Goal: Task Accomplishment & Management: Complete application form

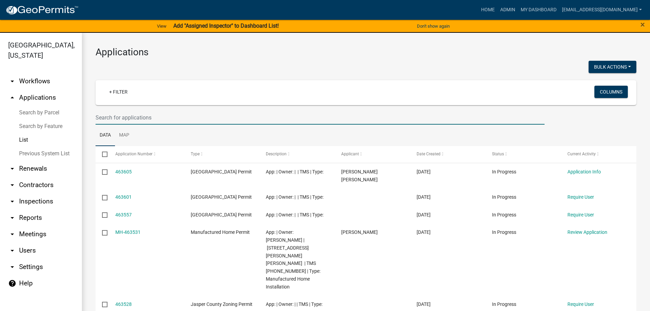
click at [208, 114] on input "text" at bounding box center [319, 117] width 449 height 14
click at [234, 111] on input "text" at bounding box center [319, 117] width 449 height 14
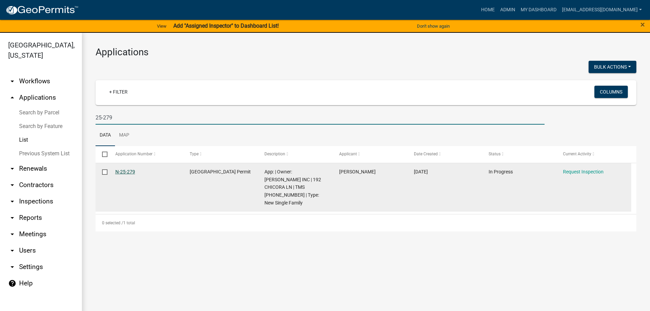
type input "25-279"
click at [131, 173] on link "N-25-279" at bounding box center [125, 171] width 20 height 5
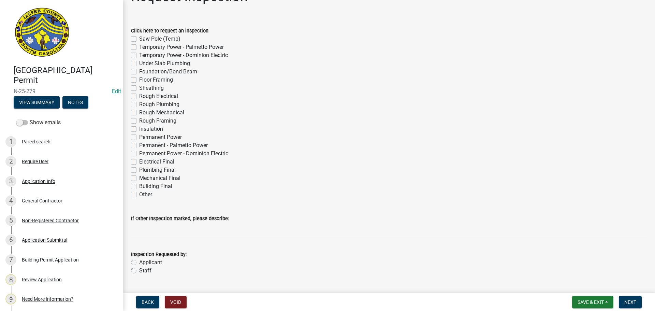
scroll to position [37, 0]
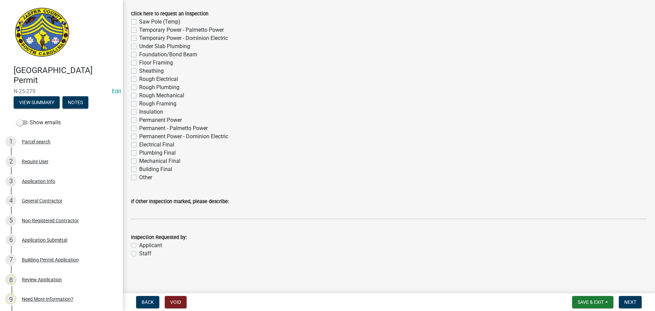
click at [139, 112] on label "Insulation" at bounding box center [151, 112] width 24 height 8
click at [139, 112] on input "Insulation" at bounding box center [141, 110] width 4 height 4
checkbox input "true"
checkbox input "false"
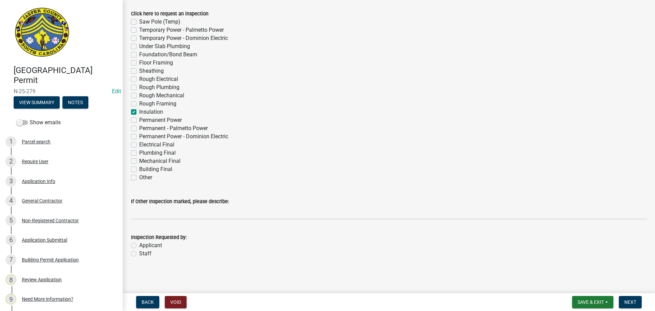
checkbox input "false"
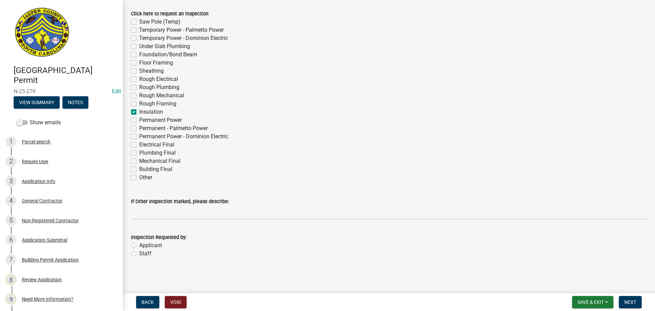
checkbox input "false"
checkbox input "true"
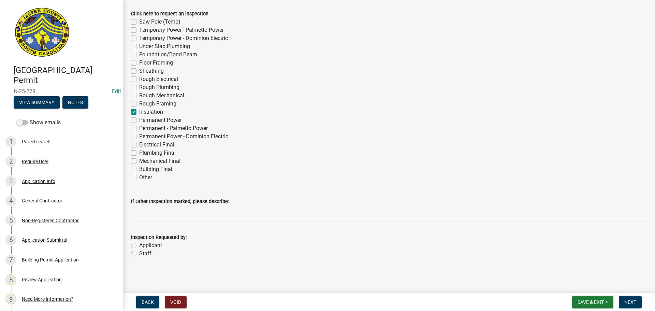
checkbox input "false"
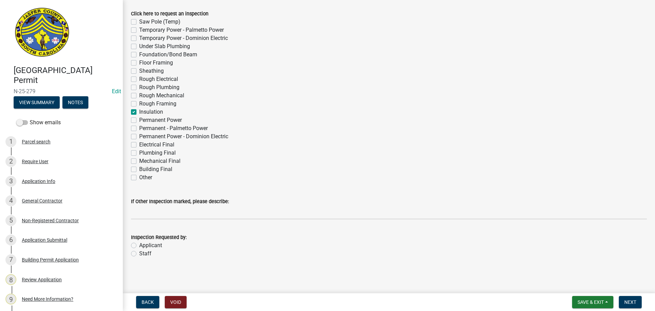
checkbox input "false"
click at [139, 255] on label "Staff" at bounding box center [145, 253] width 12 height 8
click at [139, 254] on input "Staff" at bounding box center [141, 251] width 4 height 4
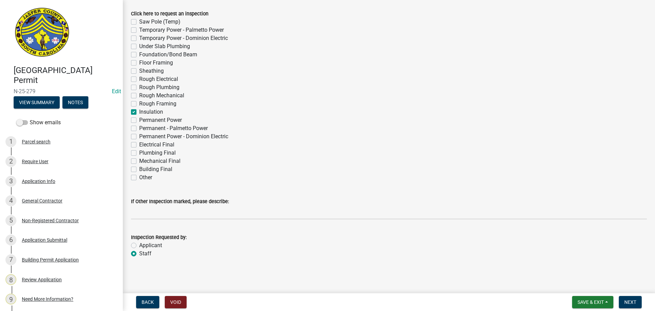
radio input "true"
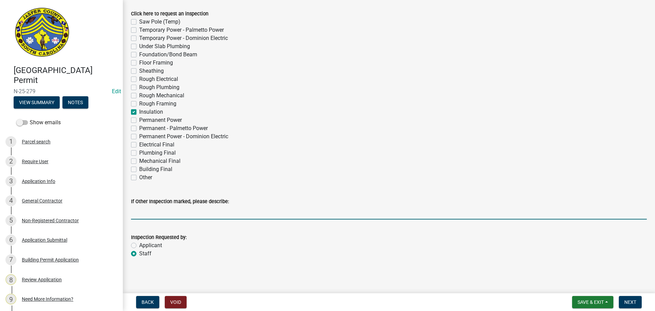
click at [159, 211] on input "If Other Inspection marked, please describe:" at bounding box center [389, 212] width 516 height 14
type input "do not add to tomorrows schedule"
click at [634, 302] on span "Next" at bounding box center [630, 301] width 12 height 5
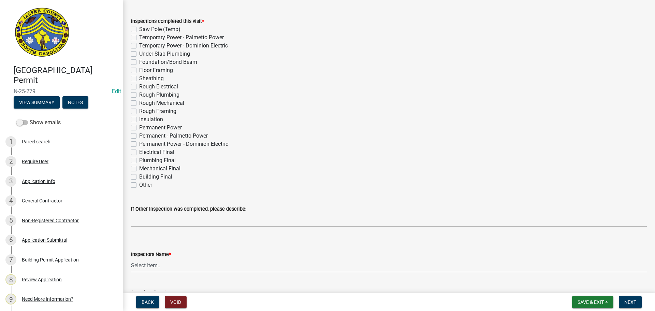
scroll to position [102, 0]
click at [133, 123] on div "Insulation" at bounding box center [389, 120] width 516 height 8
click at [139, 118] on label "Insulation" at bounding box center [151, 120] width 24 height 8
click at [139, 118] on input "Insulation" at bounding box center [141, 118] width 4 height 4
checkbox input "true"
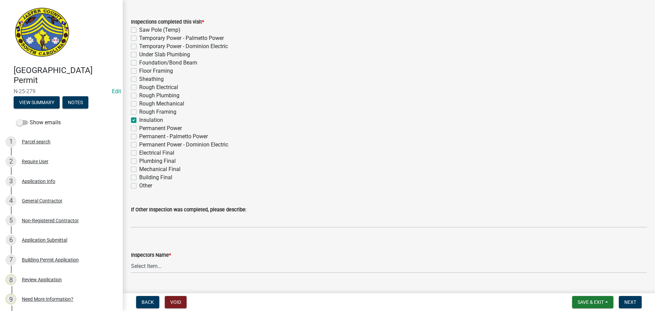
checkbox input "false"
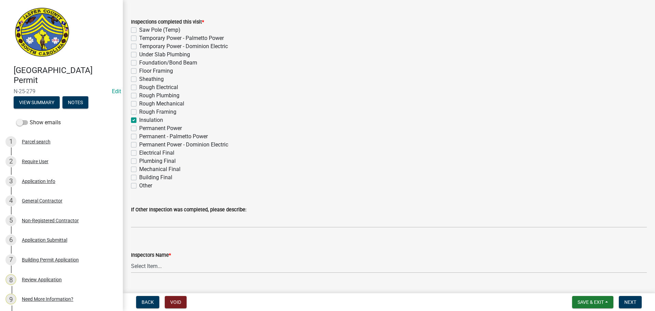
checkbox input "false"
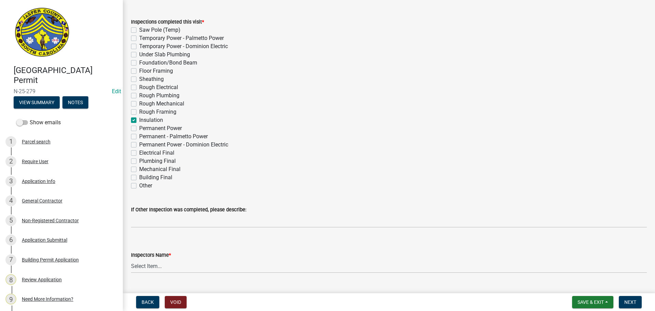
checkbox input "false"
checkbox input "true"
checkbox input "false"
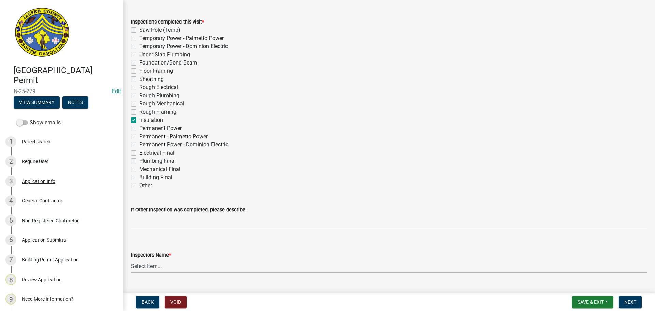
checkbox input "false"
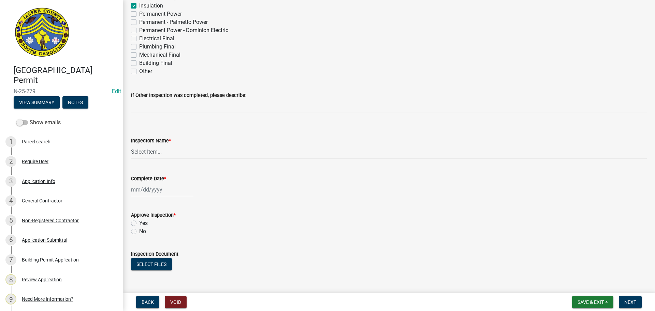
scroll to position [239, 0]
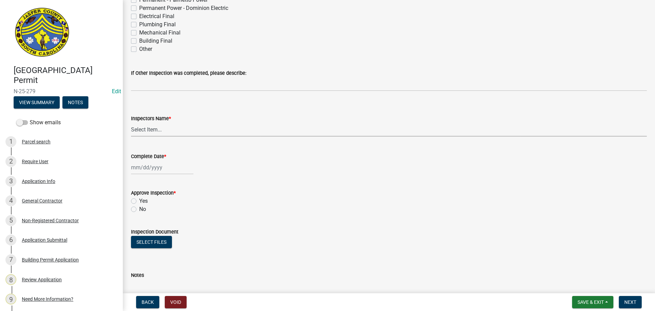
click at [146, 131] on select "Select Item... [EMAIL_ADDRESS][DOMAIN_NAME] ([PERSON_NAME] ) rcampbell ([PERSON…" at bounding box center [389, 129] width 516 height 14
select select "2d9ba1e5-2fdd-4b15-98d0-073dcbeb5880"
click at [131, 122] on select "Select Item... [EMAIL_ADDRESS][DOMAIN_NAME] ([PERSON_NAME] ) rcampbell ([PERSON…" at bounding box center [389, 129] width 516 height 14
click at [160, 169] on div at bounding box center [162, 167] width 62 height 14
select select "8"
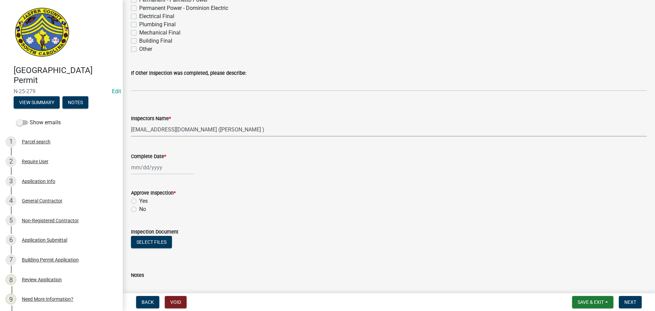
select select "2025"
click at [173, 226] on div "14" at bounding box center [170, 225] width 11 height 11
type input "[DATE]"
click at [139, 202] on label "Yes" at bounding box center [143, 201] width 9 height 8
click at [139, 201] on input "Yes" at bounding box center [141, 199] width 4 height 4
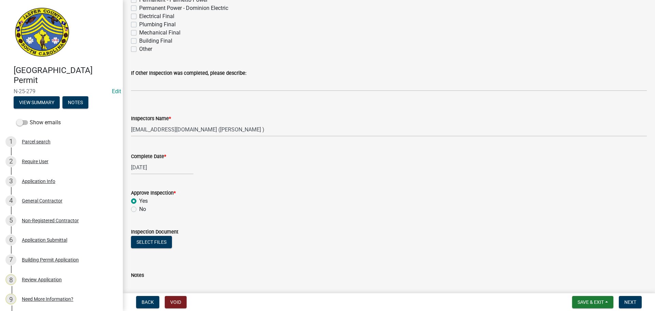
radio input "true"
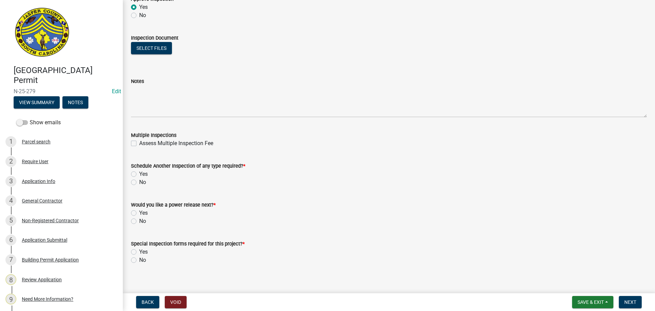
scroll to position [439, 0]
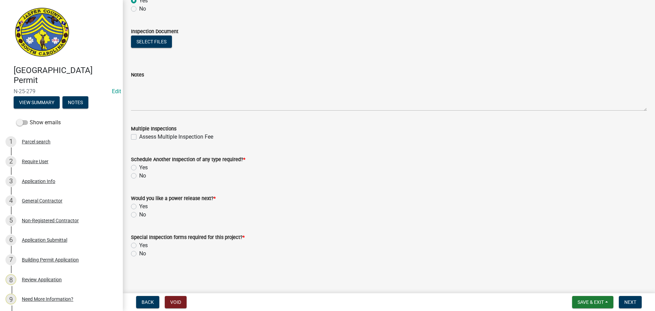
click at [139, 166] on label "Yes" at bounding box center [143, 167] width 9 height 8
click at [139, 166] on input "Yes" at bounding box center [141, 165] width 4 height 4
radio input "true"
click at [139, 216] on label "No" at bounding box center [142, 214] width 7 height 8
click at [139, 215] on input "No" at bounding box center [141, 212] width 4 height 4
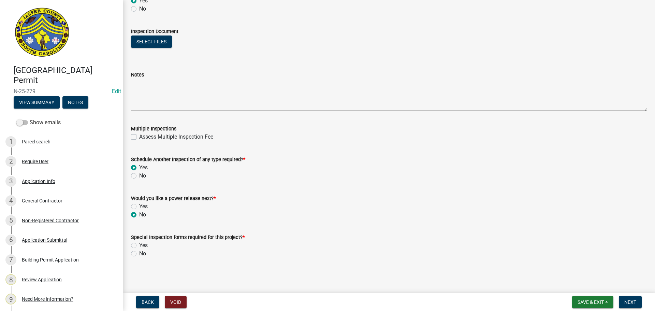
radio input "true"
click at [139, 255] on label "No" at bounding box center [142, 253] width 7 height 8
click at [139, 254] on input "No" at bounding box center [141, 251] width 4 height 4
radio input "true"
click at [635, 302] on span "Next" at bounding box center [630, 301] width 12 height 5
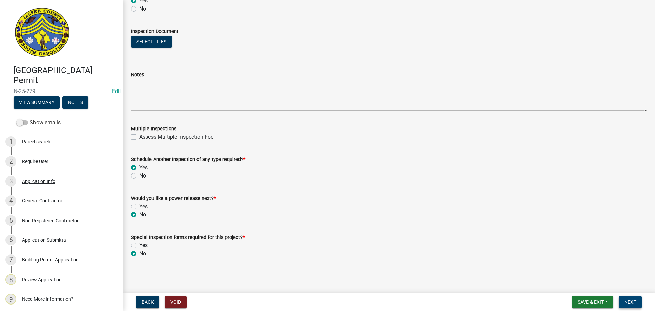
scroll to position [0, 0]
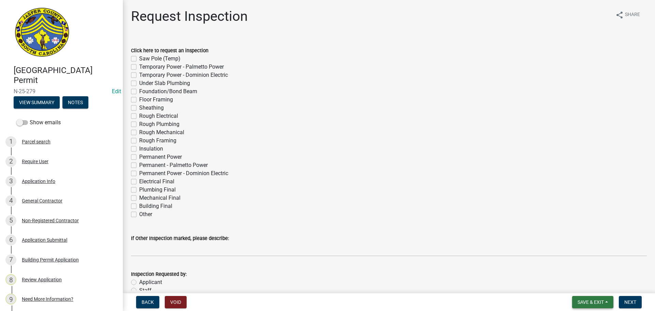
click at [599, 299] on span "Save & Exit" at bounding box center [590, 301] width 26 height 5
click at [584, 282] on button "Save & Exit" at bounding box center [586, 284] width 55 height 16
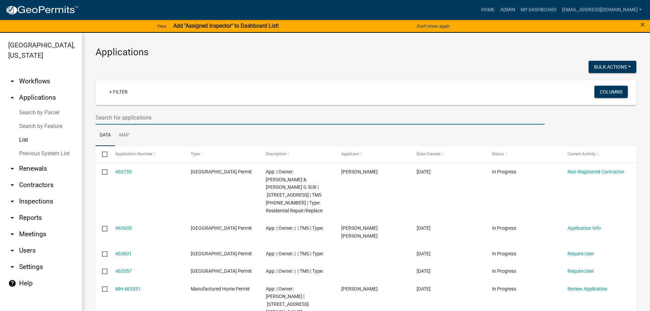
click at [163, 118] on input "text" at bounding box center [319, 117] width 449 height 14
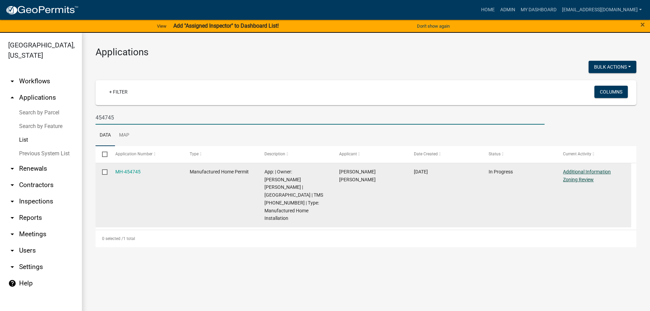
type input "454745"
click at [585, 173] on link "Additional Information Zoning Review" at bounding box center [587, 175] width 48 height 13
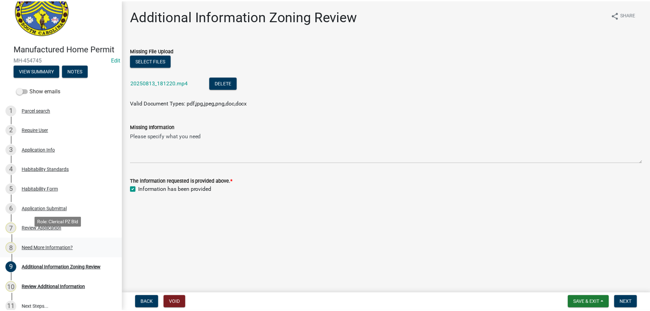
scroll to position [85, 0]
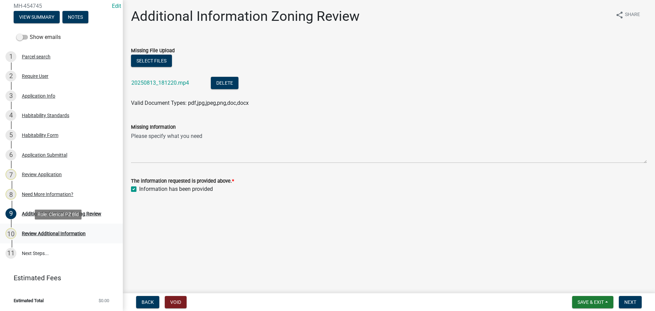
click at [61, 233] on div "Review Additional Information" at bounding box center [54, 233] width 64 height 5
click at [45, 194] on div "Need More Information?" at bounding box center [47, 194] width 51 height 5
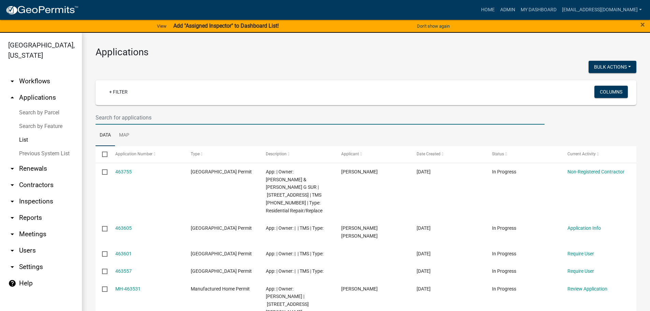
click at [193, 115] on input "text" at bounding box center [319, 117] width 449 height 14
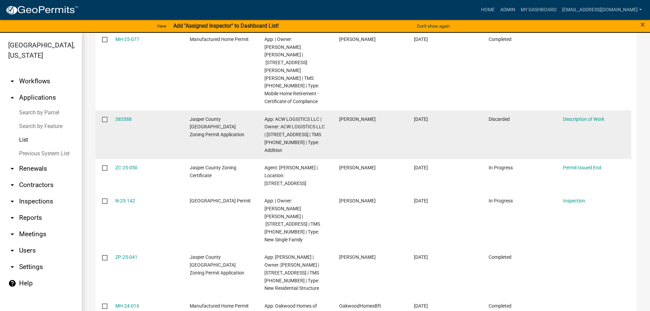
scroll to position [136, 0]
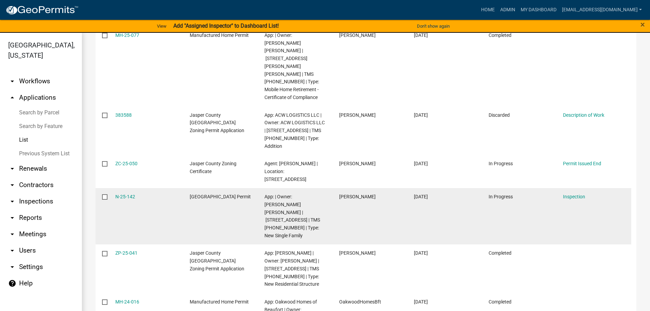
type input "1189"
drag, startPoint x: 314, startPoint y: 188, endPoint x: 320, endPoint y: 187, distance: 6.3
click at [320, 193] on div "App: | Owner: [PERSON_NAME] [PERSON_NAME] | [STREET_ADDRESS] | TMS [PHONE_NUMBE…" at bounding box center [294, 216] width 61 height 47
click at [313, 194] on span "App: | Owner: [PERSON_NAME] [PERSON_NAME] | [STREET_ADDRESS] | TMS [PHONE_NUMBE…" at bounding box center [292, 216] width 56 height 44
click at [312, 194] on span "App: | Owner: [PERSON_NAME] [PERSON_NAME] | [STREET_ADDRESS] | TMS [PHONE_NUMBE…" at bounding box center [292, 216] width 56 height 44
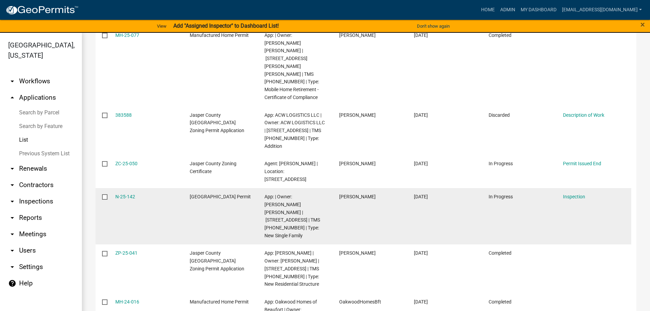
click at [306, 194] on span "App: | Owner: [PERSON_NAME] [PERSON_NAME] | [STREET_ADDRESS] | TMS [PHONE_NUMBE…" at bounding box center [292, 216] width 56 height 44
drag, startPoint x: 315, startPoint y: 187, endPoint x: 283, endPoint y: 185, distance: 31.8
click at [283, 193] on div "App: | Owner: [PERSON_NAME] [PERSON_NAME] | [STREET_ADDRESS] | TMS [PHONE_NUMBE…" at bounding box center [294, 216] width 61 height 47
copy span "[PHONE_NUMBER]"
